Goal: Task Accomplishment & Management: Manage account settings

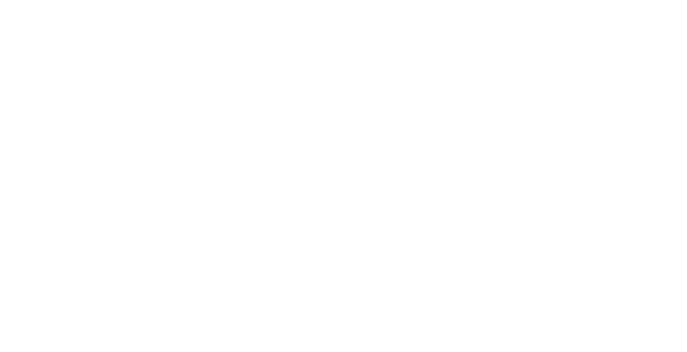
select select "[GEOGRAPHIC_DATA]"
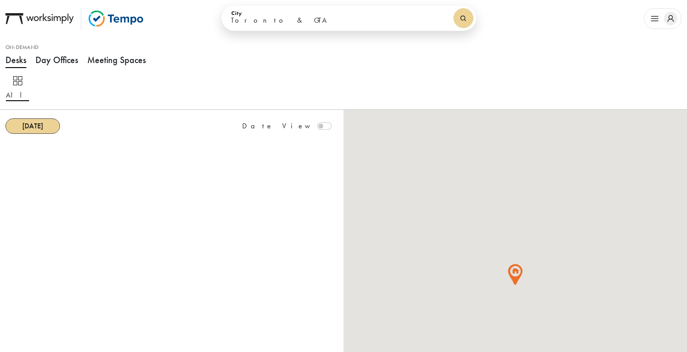
click at [660, 20] on icon "button" at bounding box center [655, 19] width 14 height 14
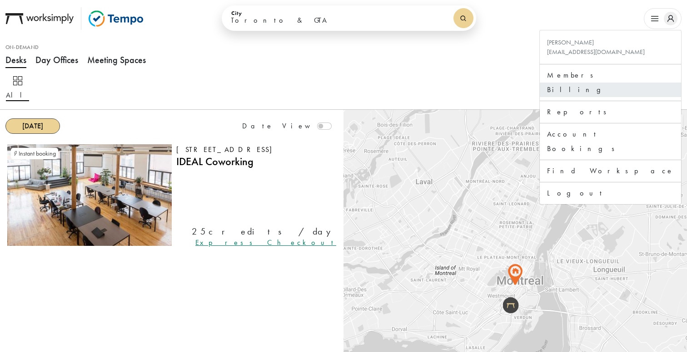
click at [630, 88] on link "Billing" at bounding box center [610, 89] width 127 height 11
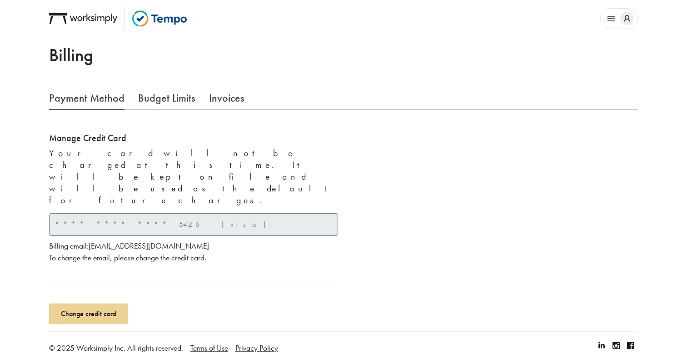
click at [226, 96] on link "Invoices" at bounding box center [226, 97] width 35 height 23
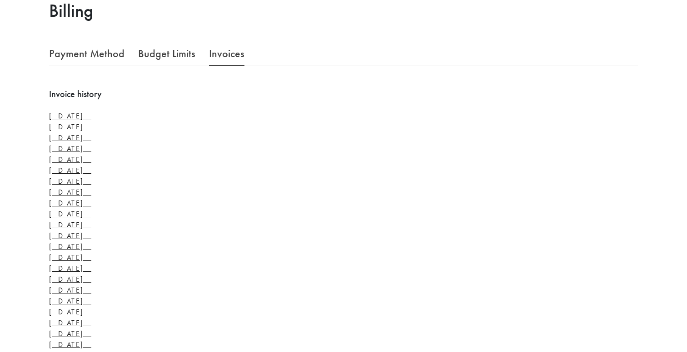
scroll to position [38, 0]
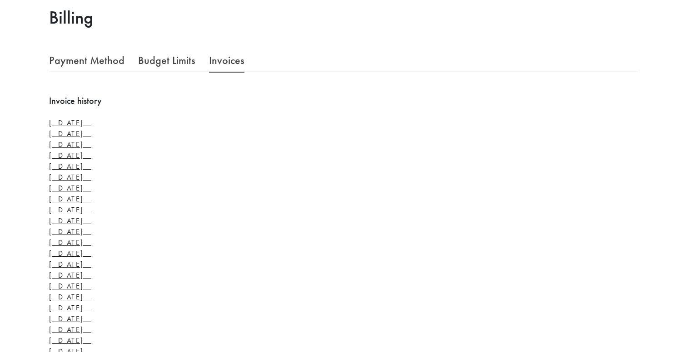
click at [89, 124] on link "[DATE]" at bounding box center [70, 123] width 42 height 10
